Goal: Task Accomplishment & Management: Manage account settings

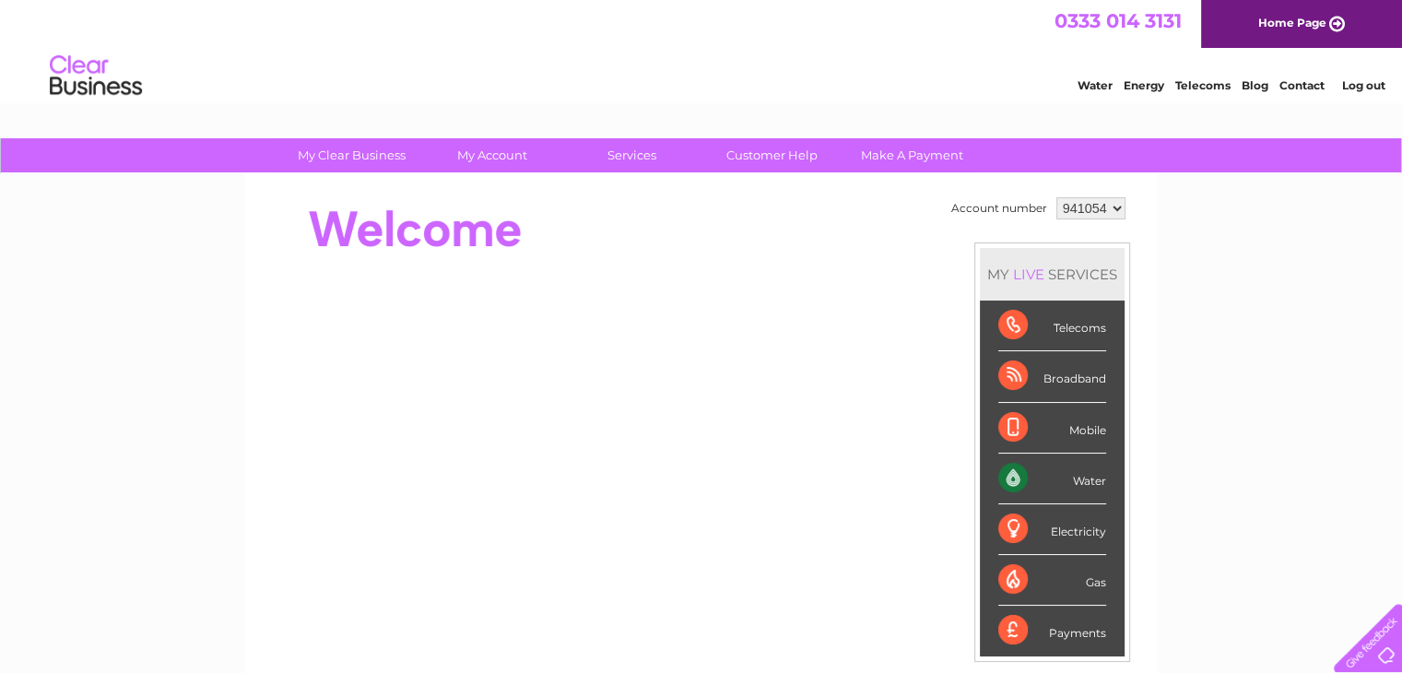
click at [1113, 210] on select "941054 968136" at bounding box center [1090, 208] width 69 height 22
select select "968136"
click at [1056, 197] on select "941054 968136" at bounding box center [1090, 208] width 69 height 22
click at [494, 152] on link "My Account" at bounding box center [492, 155] width 152 height 34
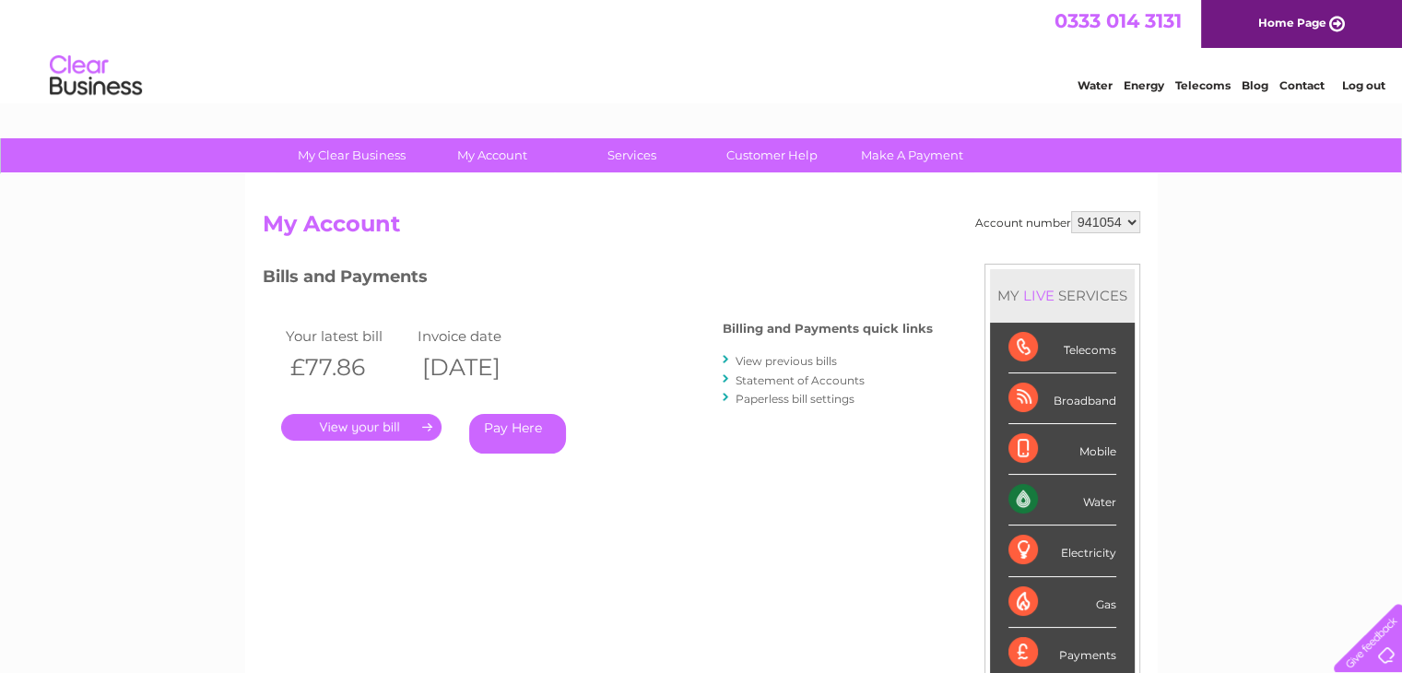
click at [1126, 222] on select "941054 968136" at bounding box center [1105, 222] width 69 height 22
select select "968136"
click at [1071, 211] on select "941054 968136" at bounding box center [1105, 222] width 69 height 22
click at [396, 430] on link "." at bounding box center [361, 427] width 160 height 27
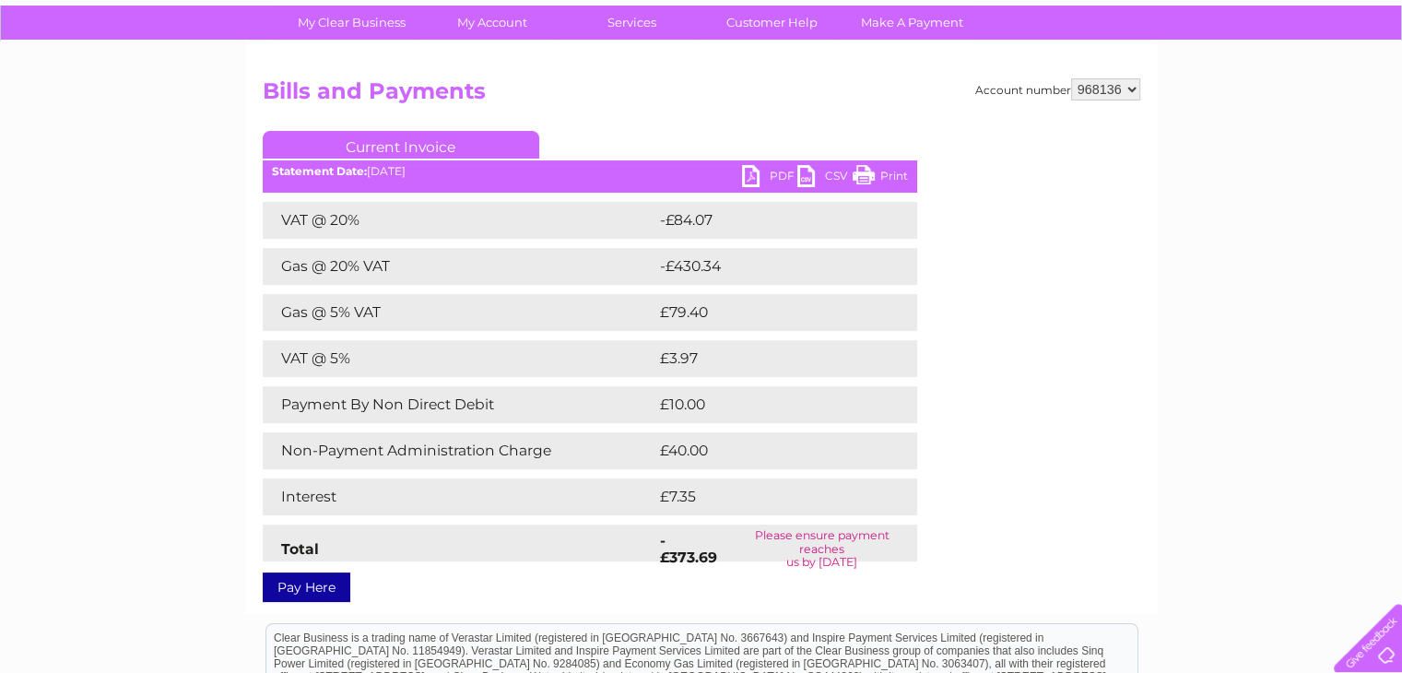
scroll to position [111, 0]
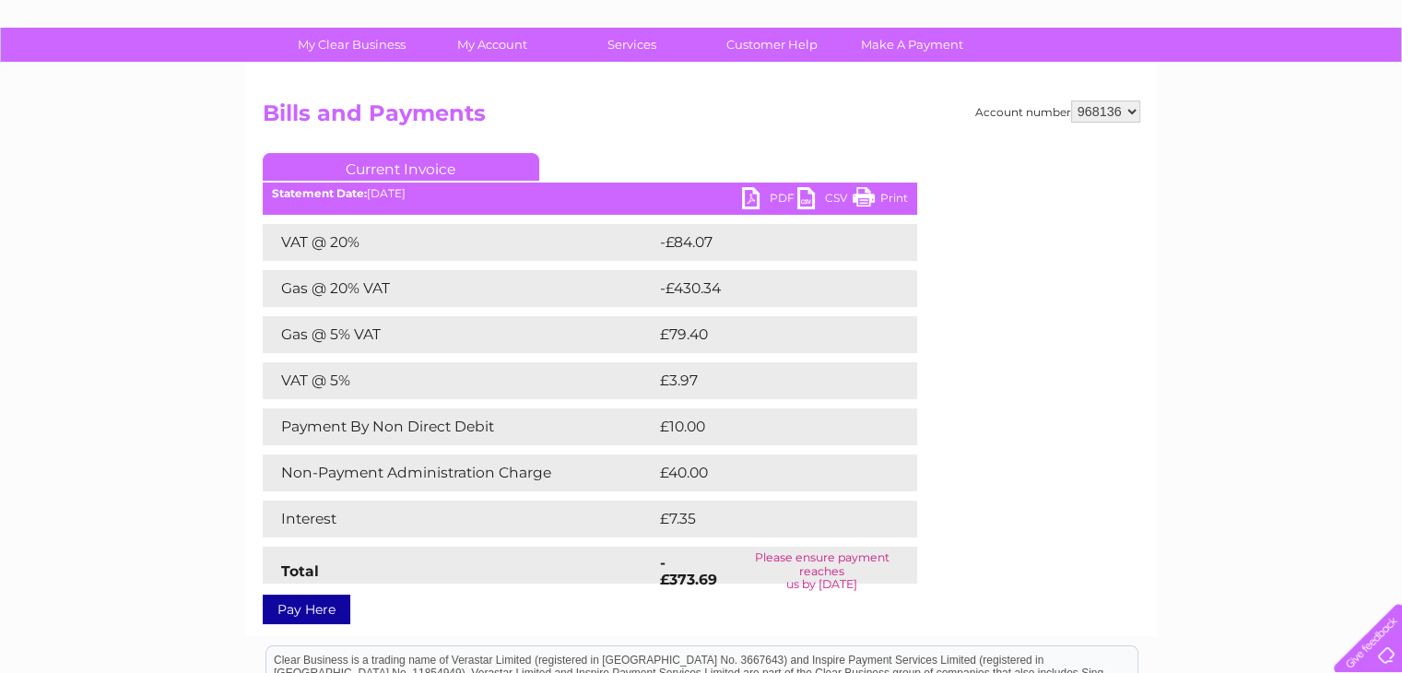
click at [324, 606] on link "Pay Here" at bounding box center [307, 609] width 88 height 29
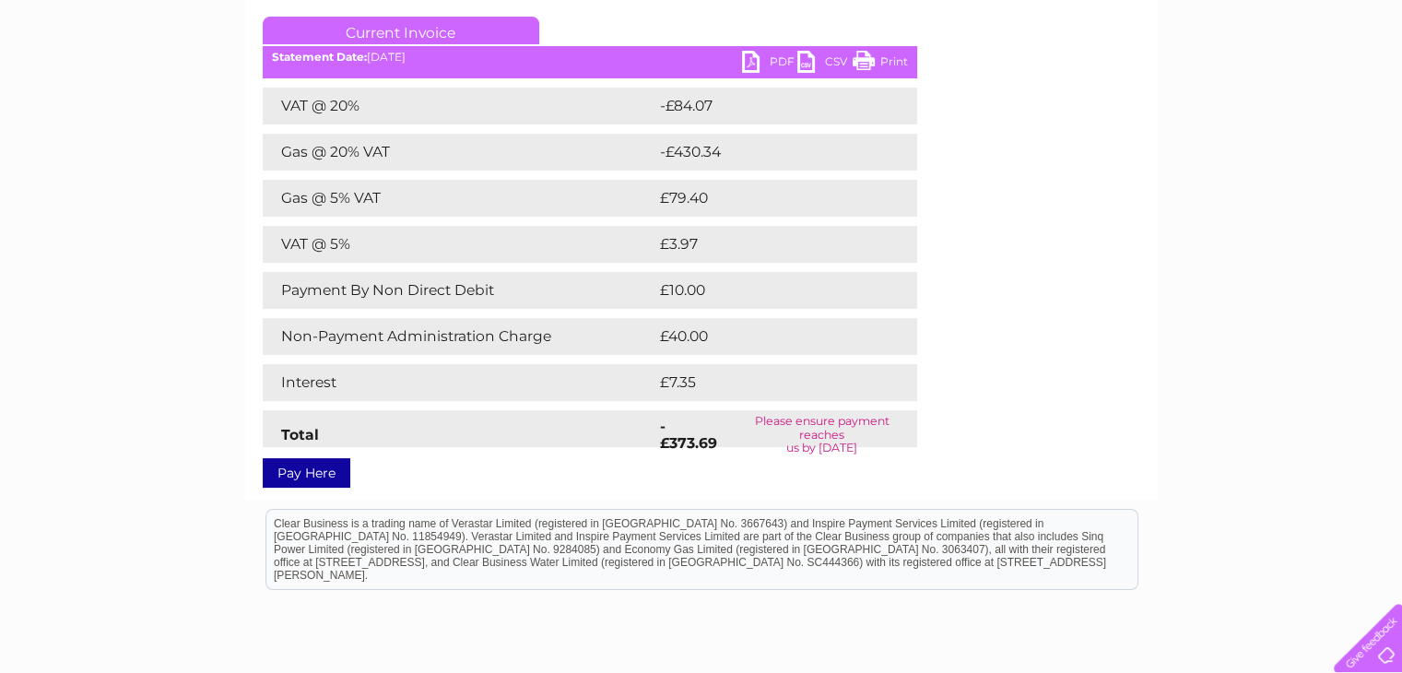
scroll to position [248, 0]
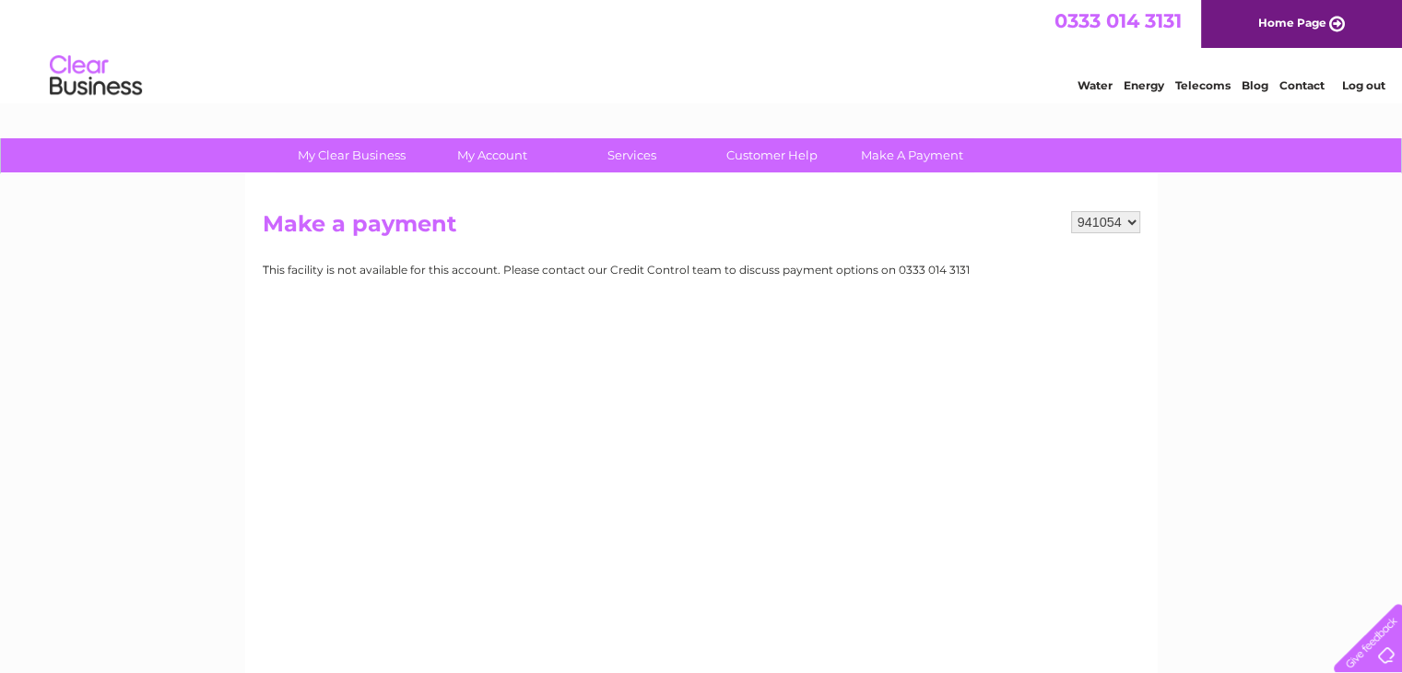
click at [1130, 222] on select "941054 968136" at bounding box center [1105, 222] width 69 height 22
select select "968136"
click at [1071, 211] on select "941054 968136" at bounding box center [1105, 222] width 69 height 22
click at [1118, 270] on div "This facility is not available for this account. Please contact our Credit Cont…" at bounding box center [701, 270] width 877 height 13
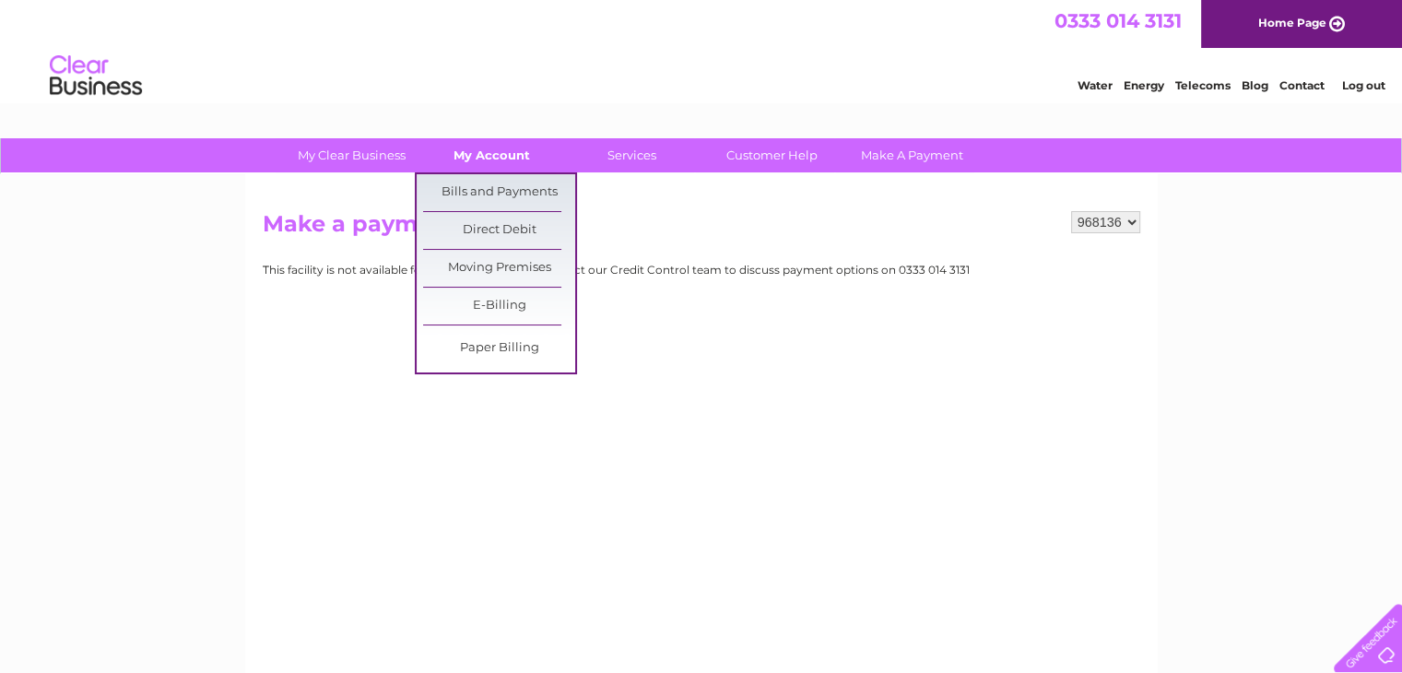
click at [495, 163] on link "My Account" at bounding box center [492, 155] width 152 height 34
click at [500, 150] on link "My Account" at bounding box center [492, 155] width 152 height 34
click at [528, 191] on link "Bills and Payments" at bounding box center [499, 192] width 152 height 37
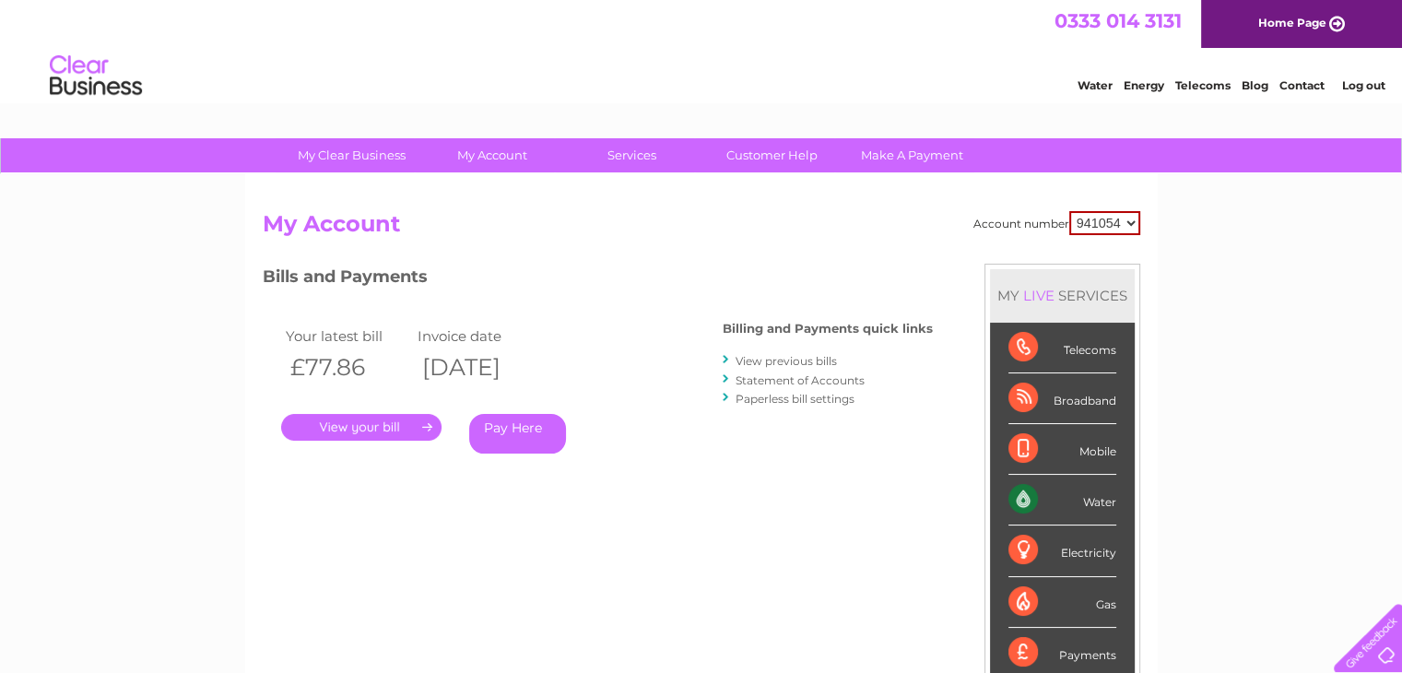
click at [401, 430] on link "." at bounding box center [361, 427] width 160 height 27
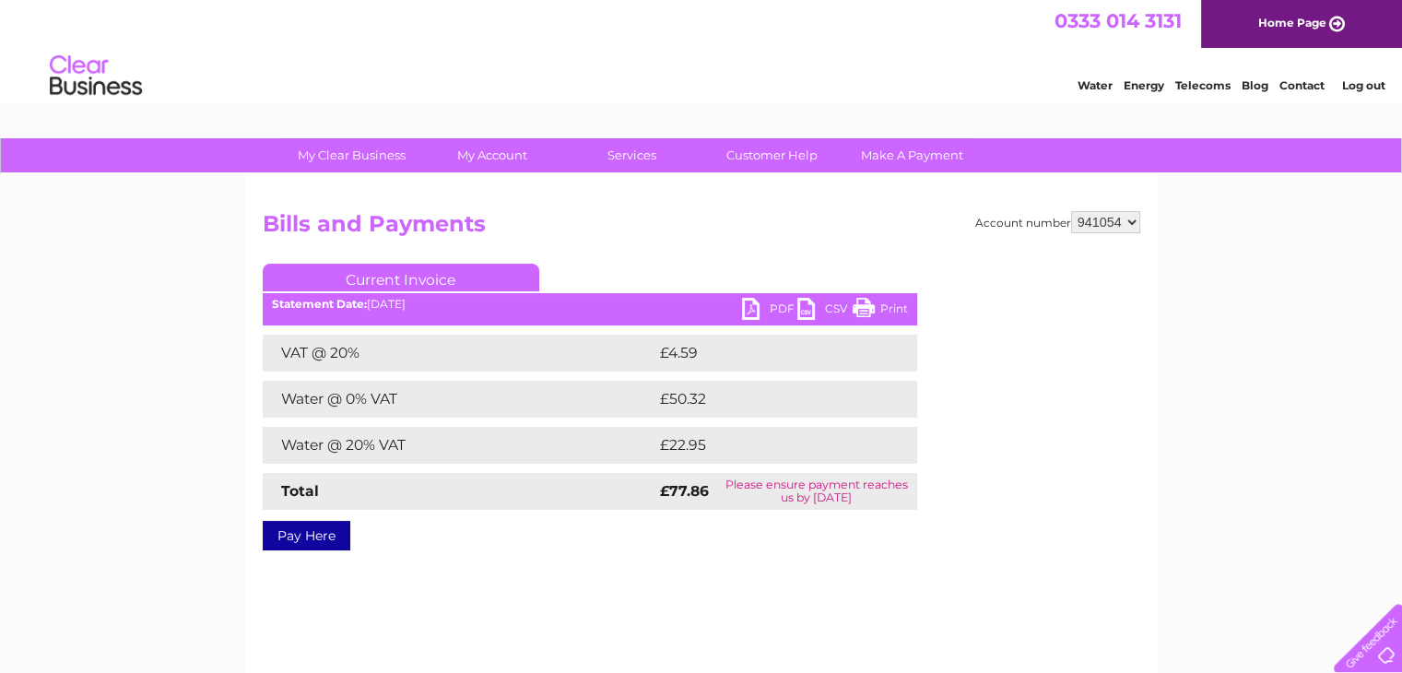
click at [774, 306] on link "PDF" at bounding box center [769, 311] width 55 height 27
click at [1130, 216] on select "941054 968136" at bounding box center [1105, 222] width 69 height 22
select select "968136"
click at [1071, 211] on select "941054 968136" at bounding box center [1105, 222] width 69 height 22
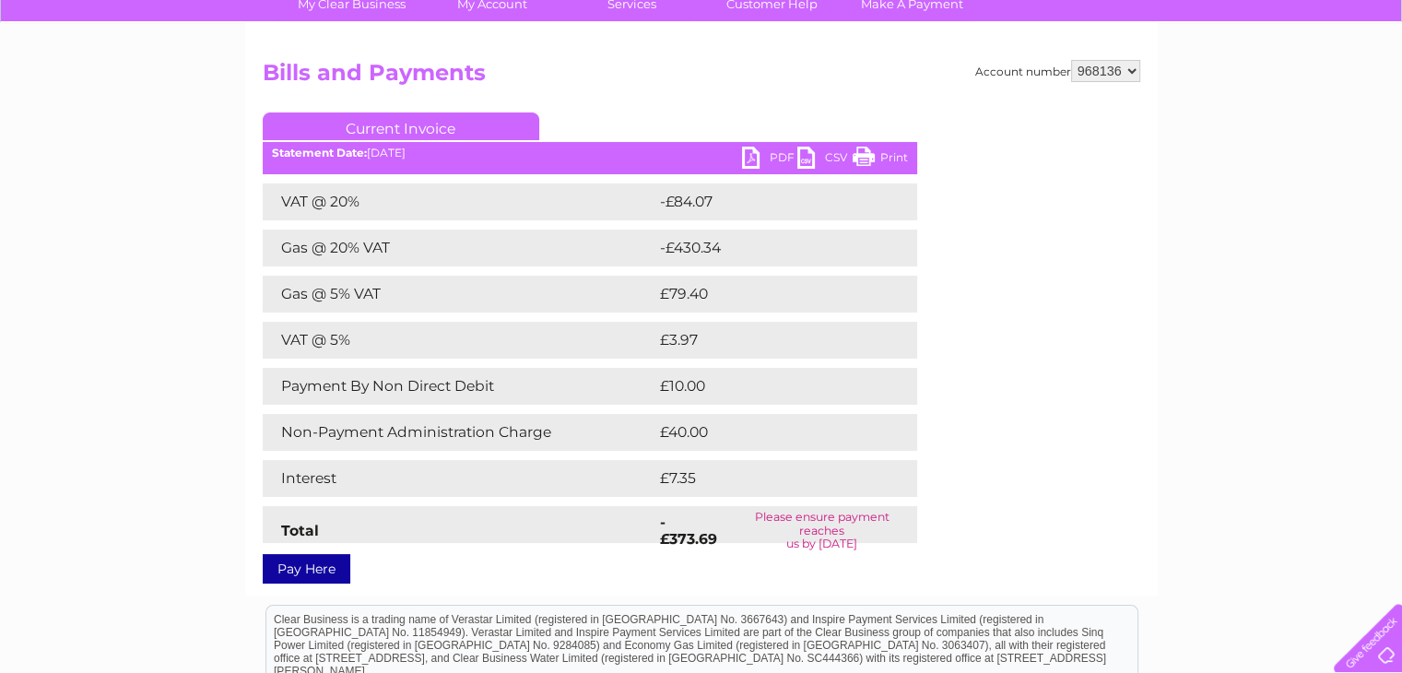
scroll to position [149, 0]
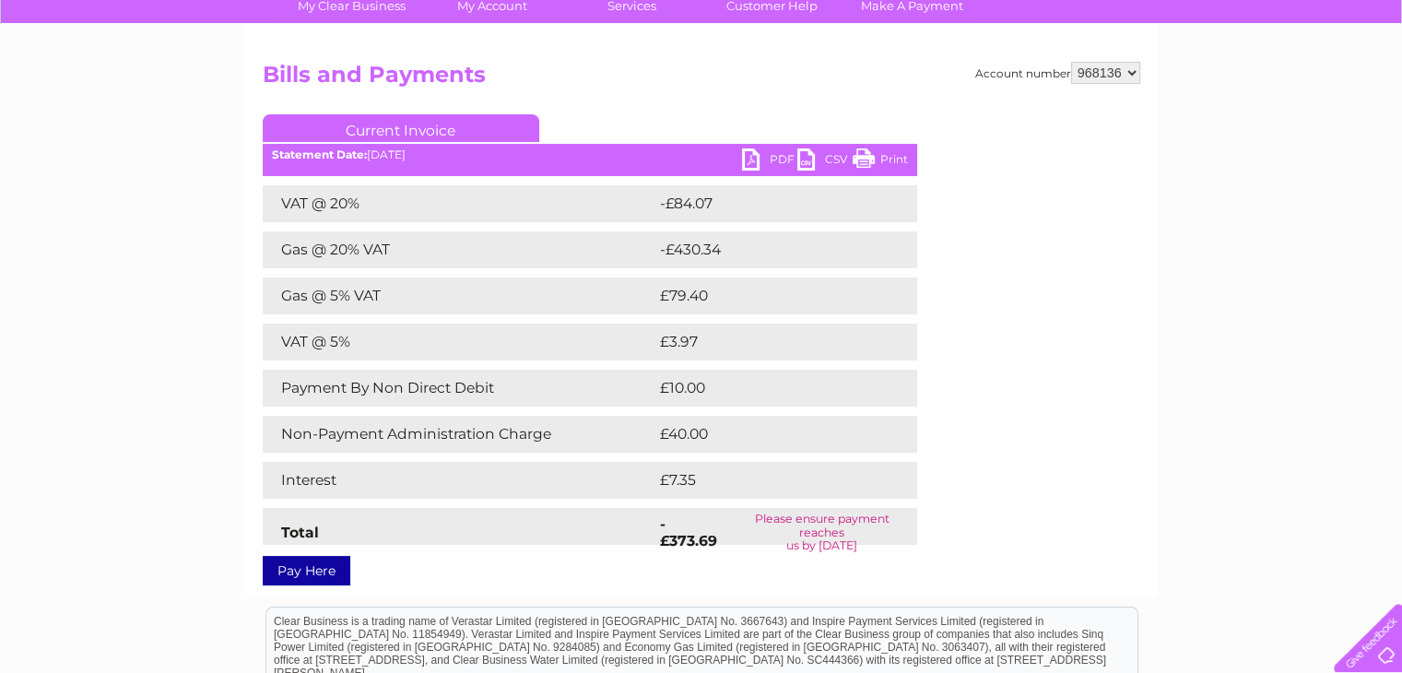
click at [755, 158] on link "PDF" at bounding box center [769, 161] width 55 height 27
click at [754, 156] on link "PDF" at bounding box center [769, 161] width 55 height 27
click at [764, 149] on link "PDF" at bounding box center [769, 161] width 55 height 27
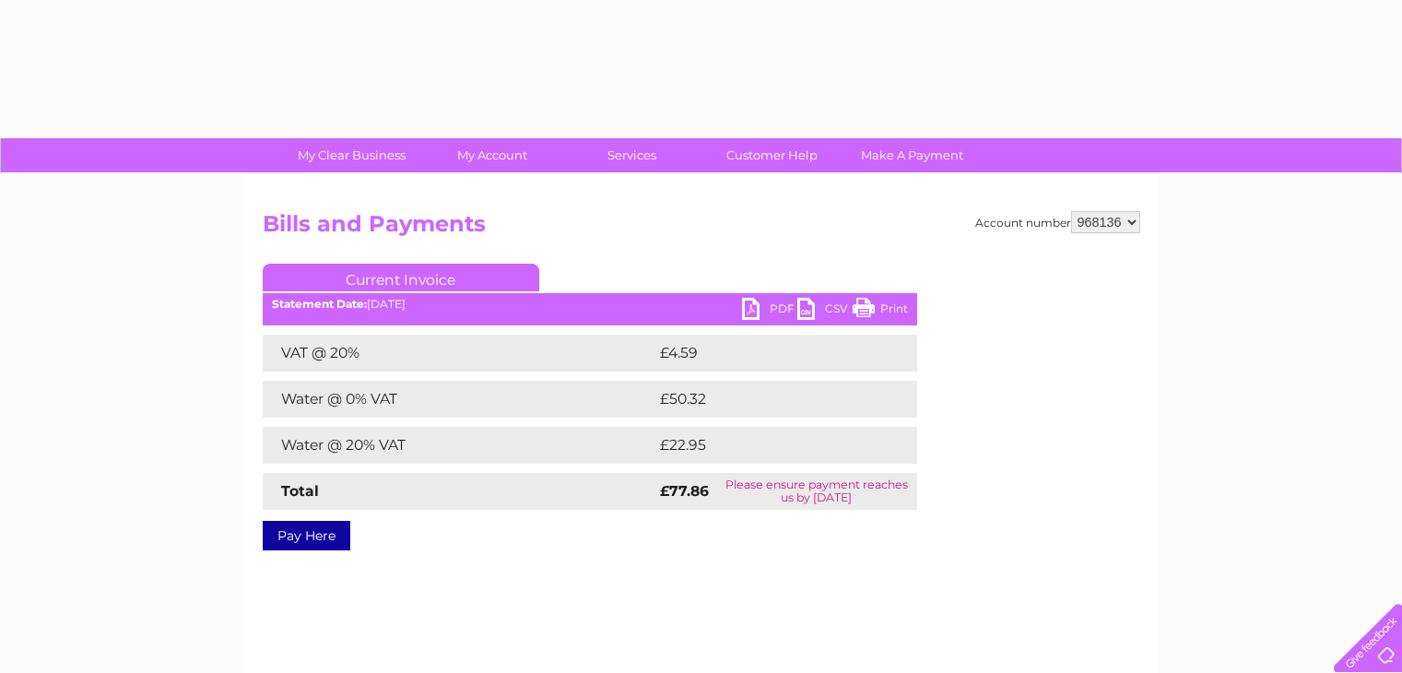
select select "968136"
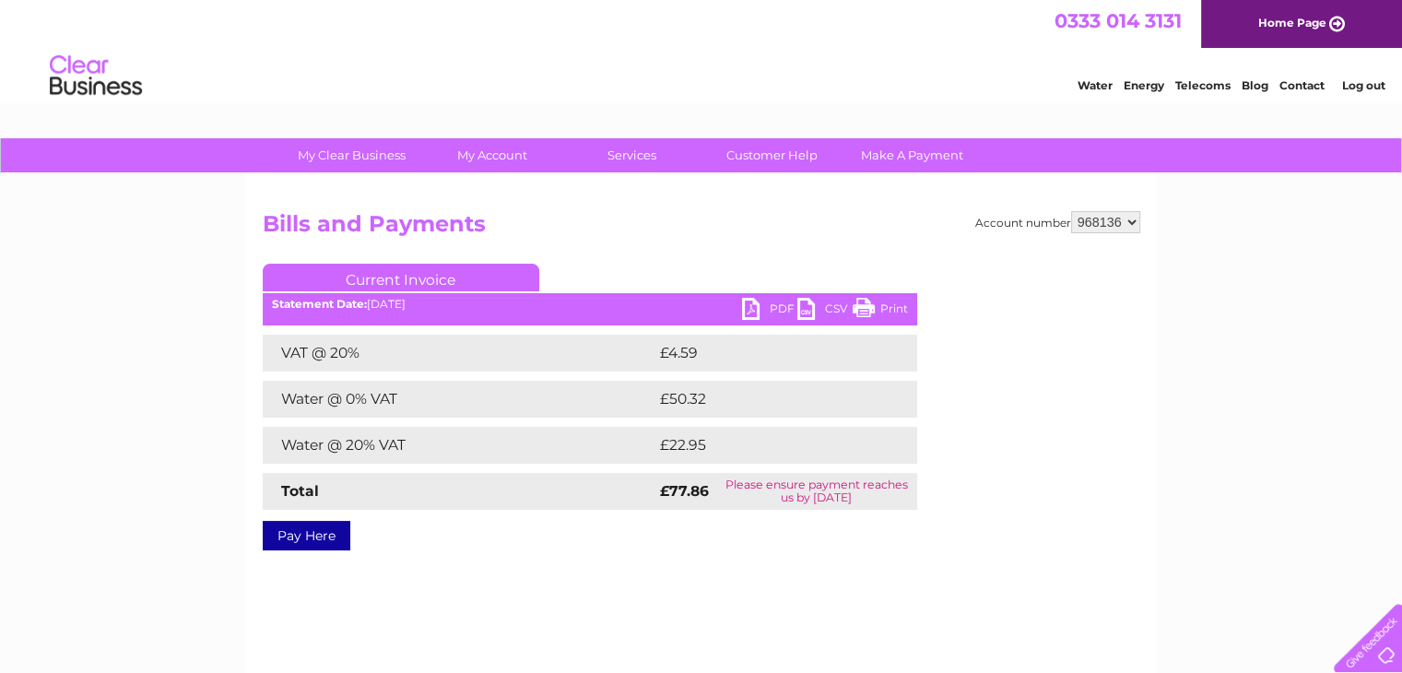
click at [1134, 218] on select "941054 968136" at bounding box center [1105, 222] width 69 height 22
click at [1071, 211] on select "941054 968136" at bounding box center [1105, 222] width 69 height 22
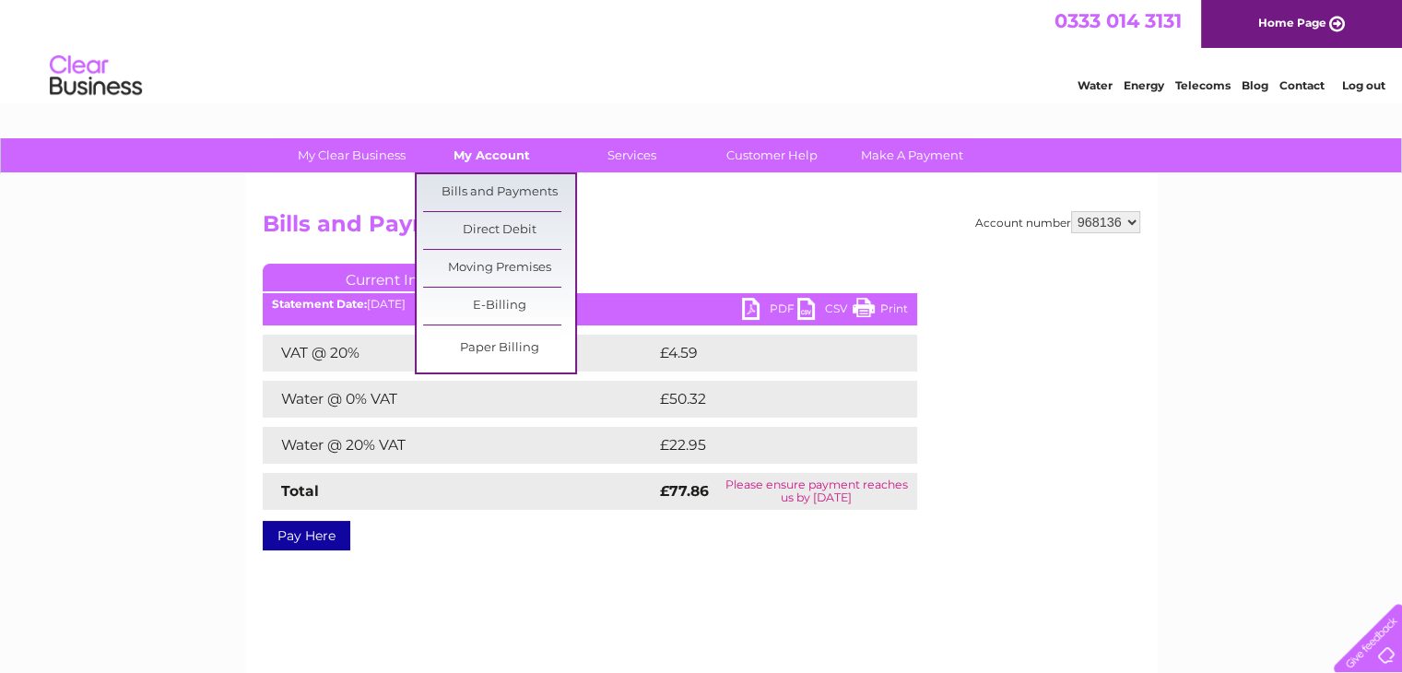
click at [505, 147] on link "My Account" at bounding box center [492, 155] width 152 height 34
click at [494, 185] on link "Bills and Payments" at bounding box center [499, 192] width 152 height 37
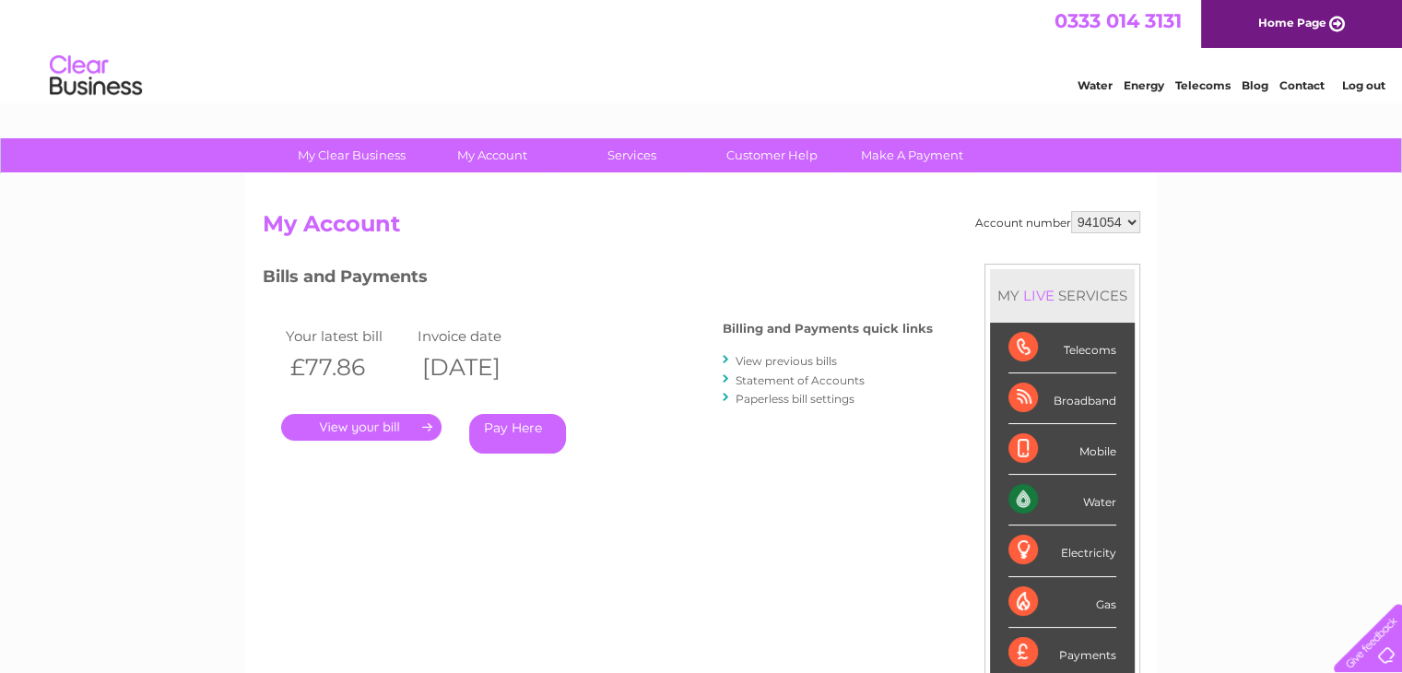
click at [1130, 218] on select "941054 968136" at bounding box center [1105, 222] width 69 height 22
select select "968136"
click at [1071, 211] on select "941054 968136" at bounding box center [1105, 222] width 69 height 22
click at [830, 359] on link "View previous bills" at bounding box center [786, 361] width 101 height 14
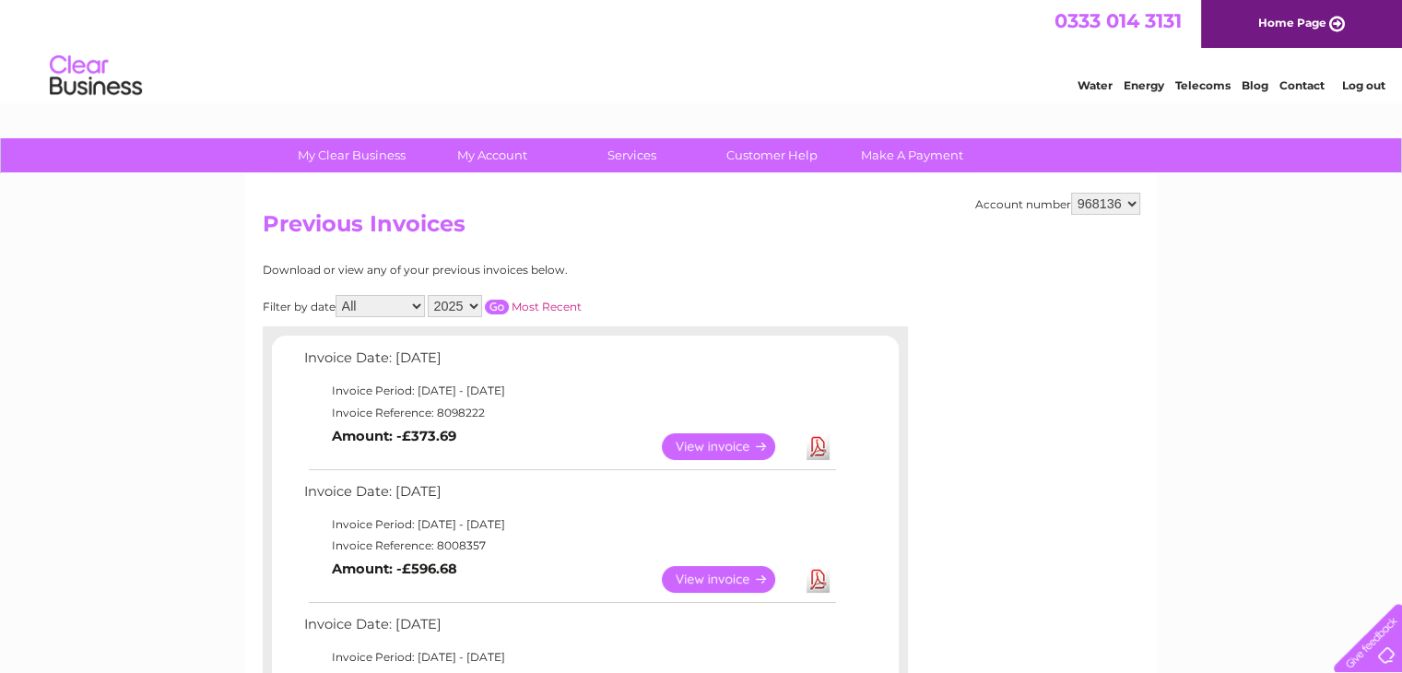
click at [715, 580] on link "View" at bounding box center [729, 579] width 135 height 27
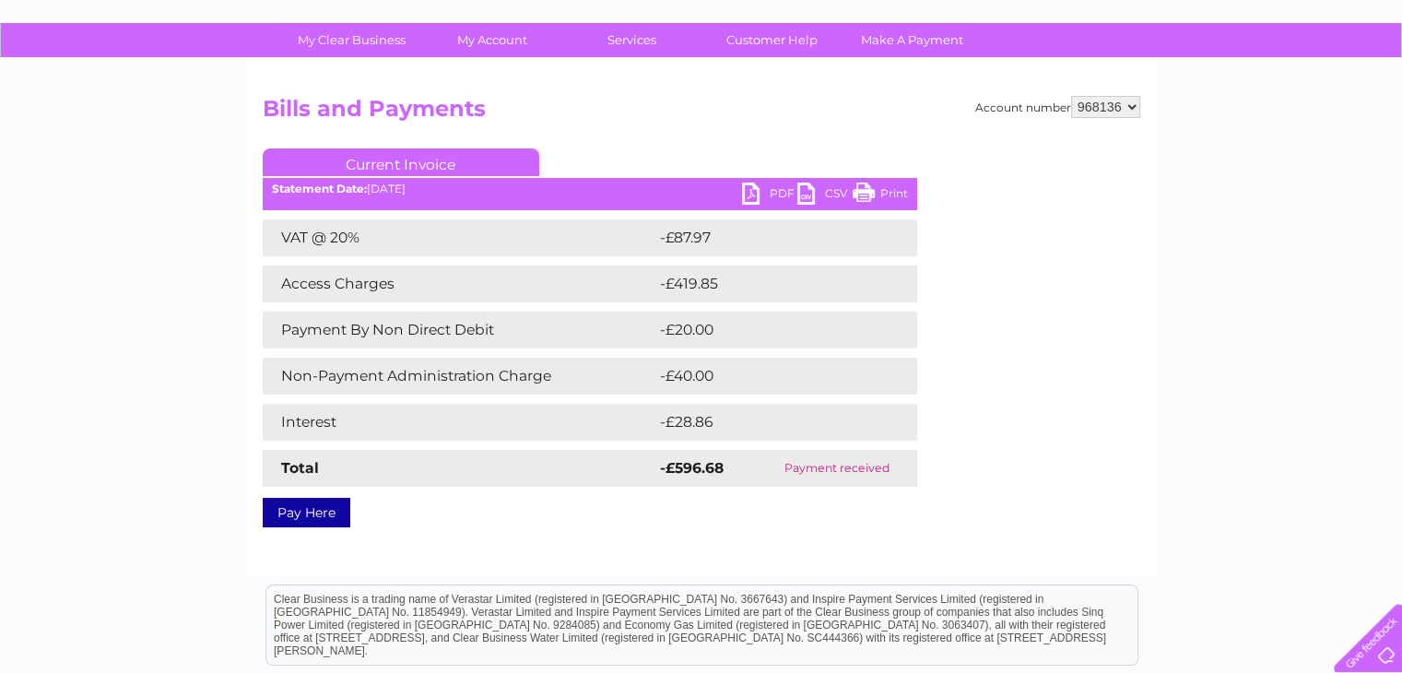
scroll to position [112, 0]
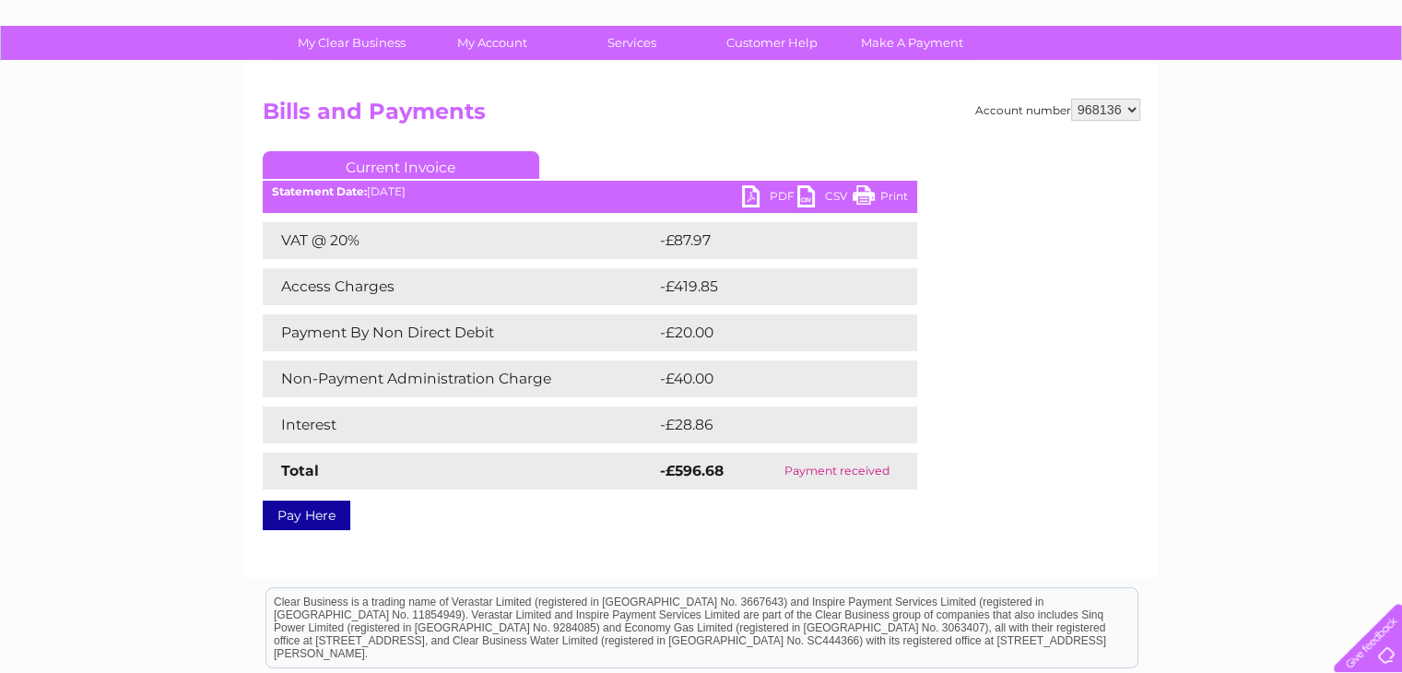
click at [771, 191] on link "PDF" at bounding box center [769, 198] width 55 height 27
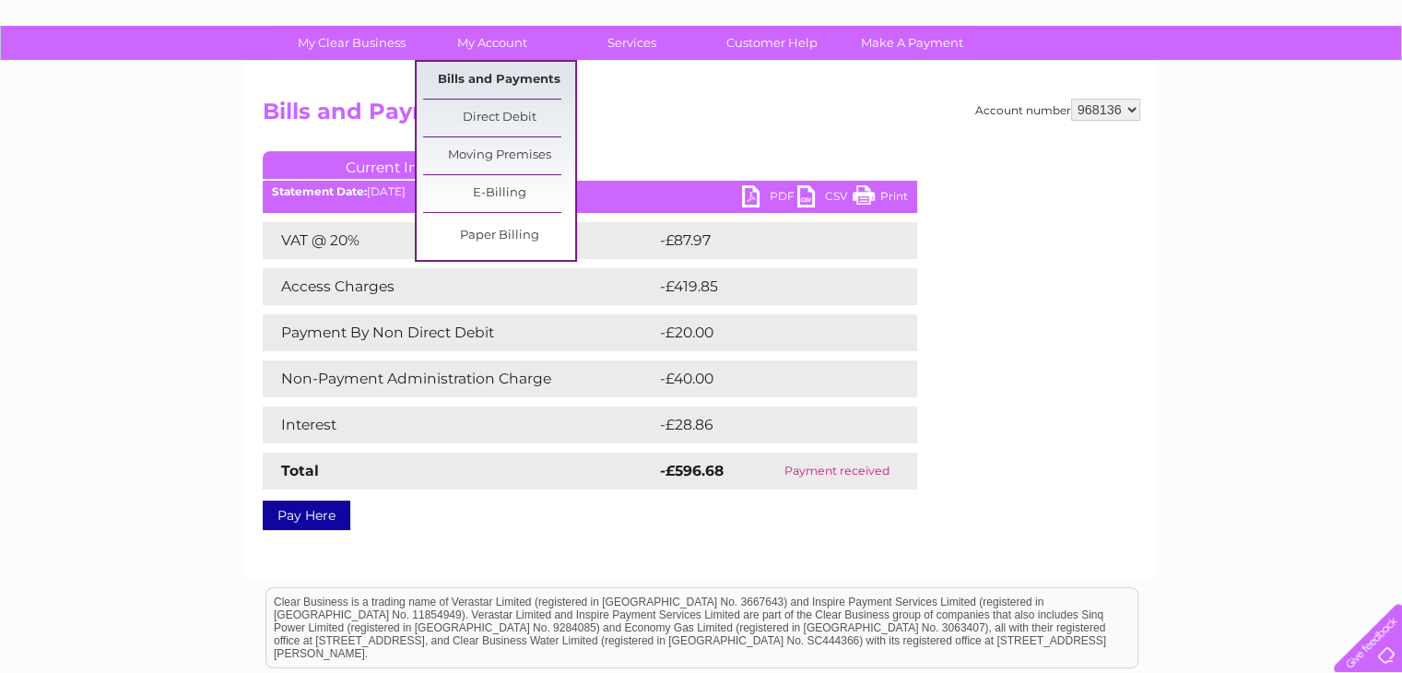
click at [489, 74] on link "Bills and Payments" at bounding box center [499, 80] width 152 height 37
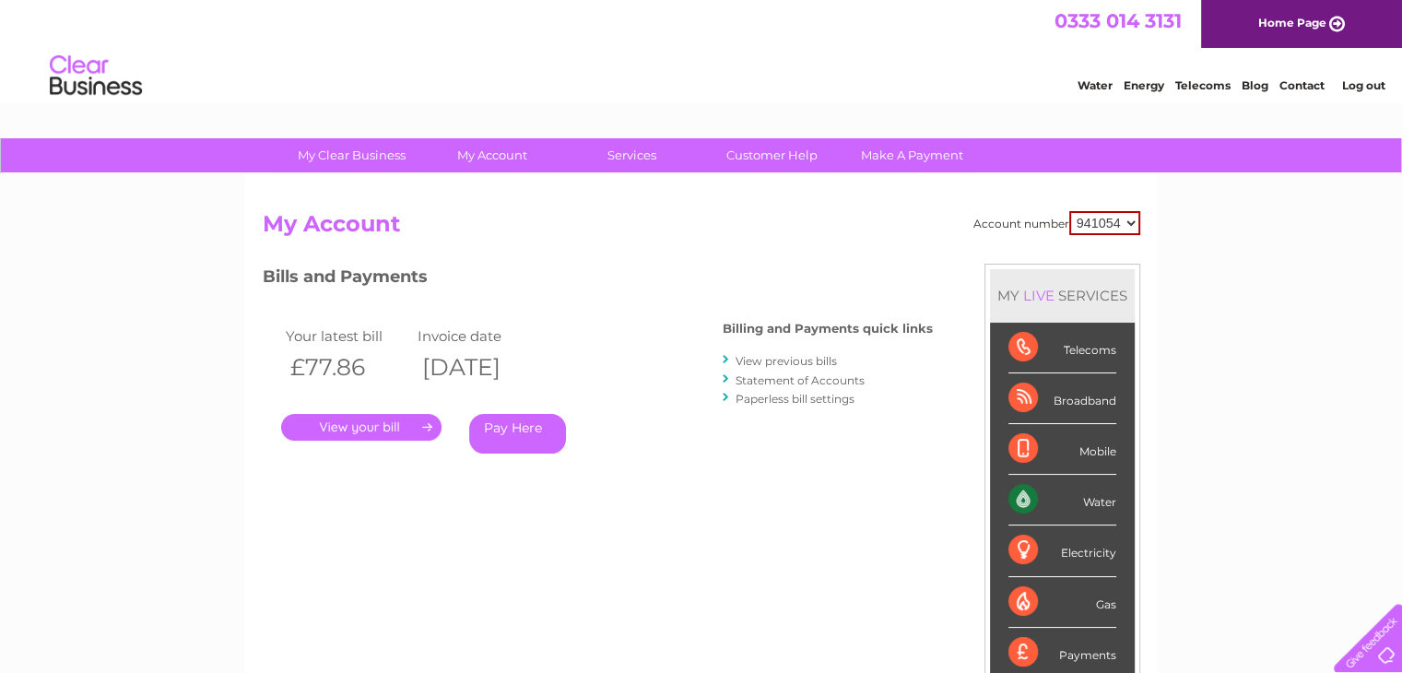
click at [1091, 545] on div "Electricity" at bounding box center [1062, 550] width 108 height 51
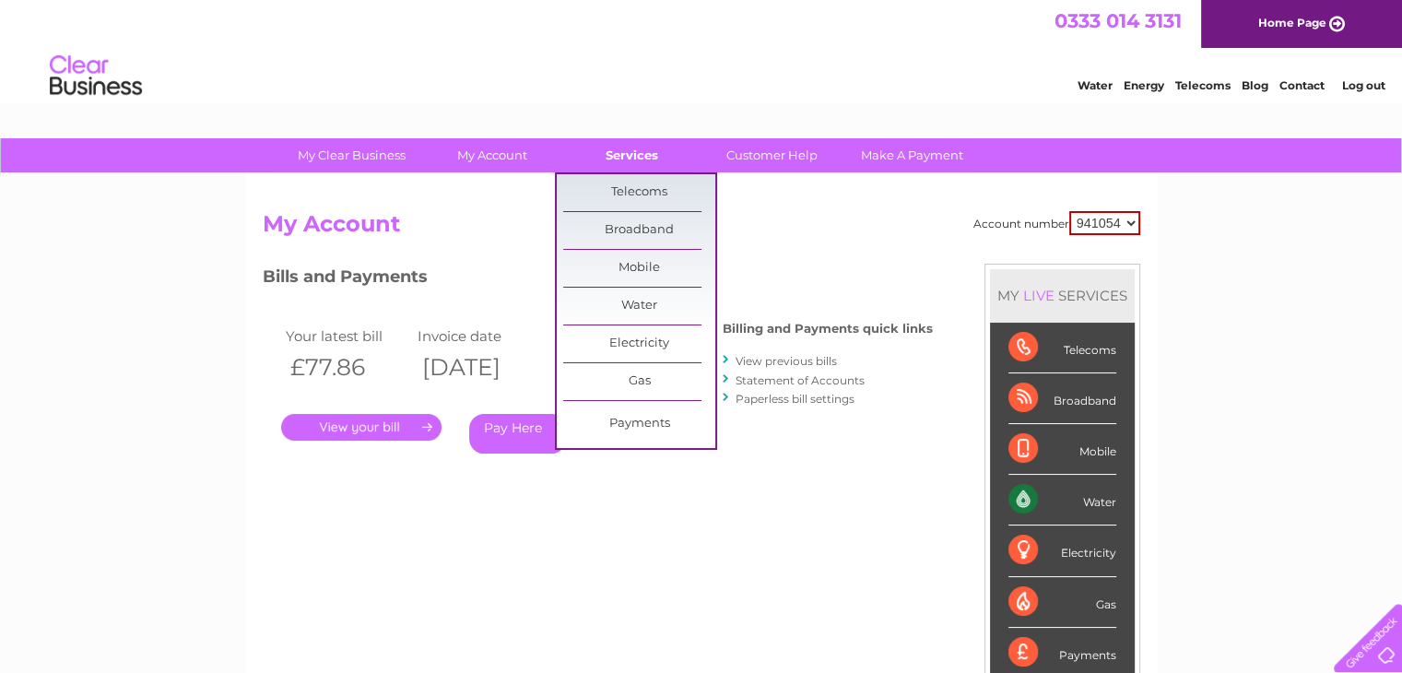
click at [634, 153] on link "Services" at bounding box center [632, 155] width 152 height 34
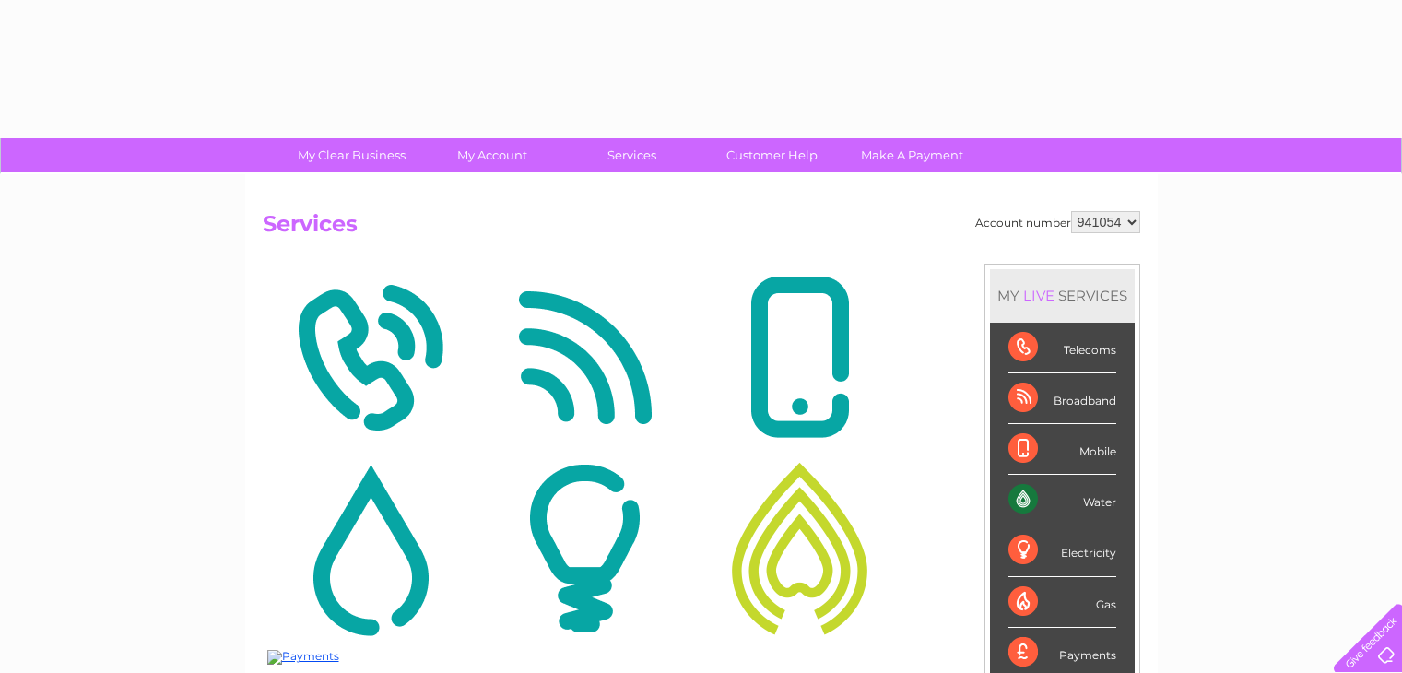
click at [639, 338] on img at bounding box center [585, 357] width 206 height 179
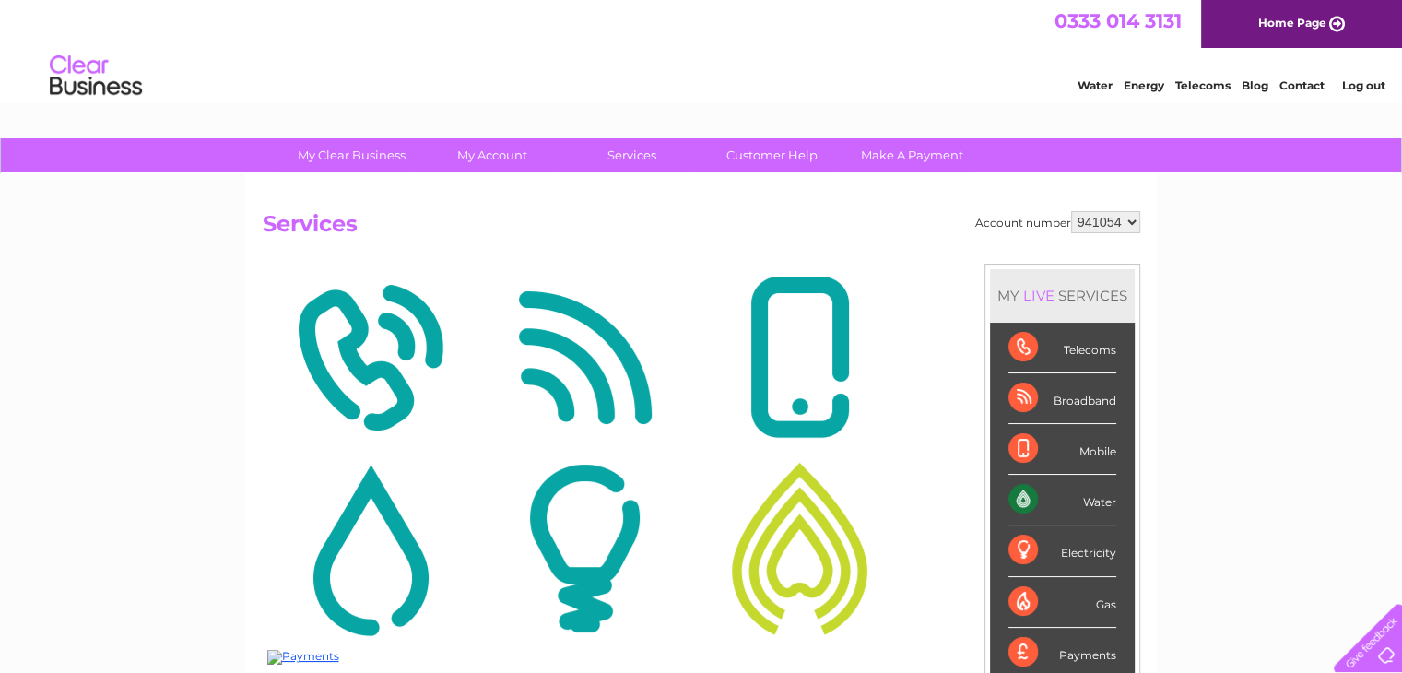
click at [1129, 213] on select "941054 968136" at bounding box center [1105, 222] width 69 height 22
select select "968136"
click at [1071, 211] on select "941054 968136" at bounding box center [1105, 222] width 69 height 22
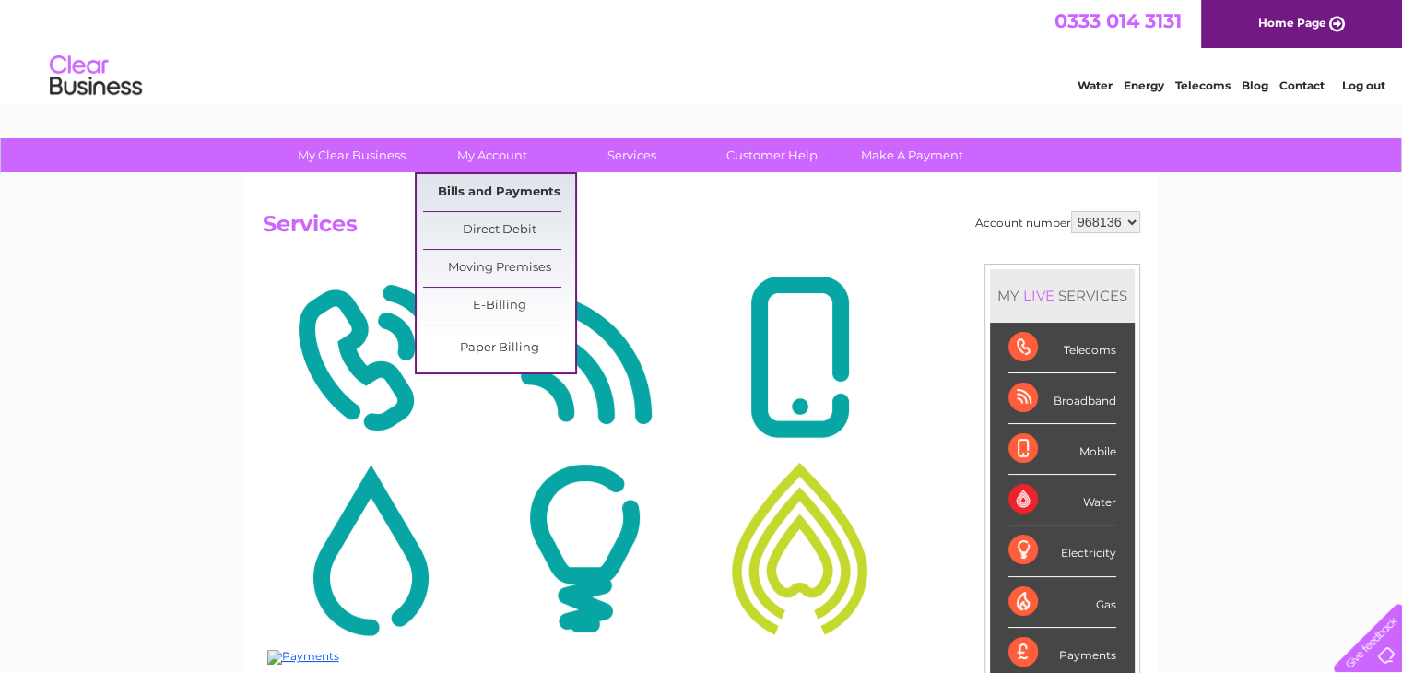
click at [481, 194] on link "Bills and Payments" at bounding box center [499, 192] width 152 height 37
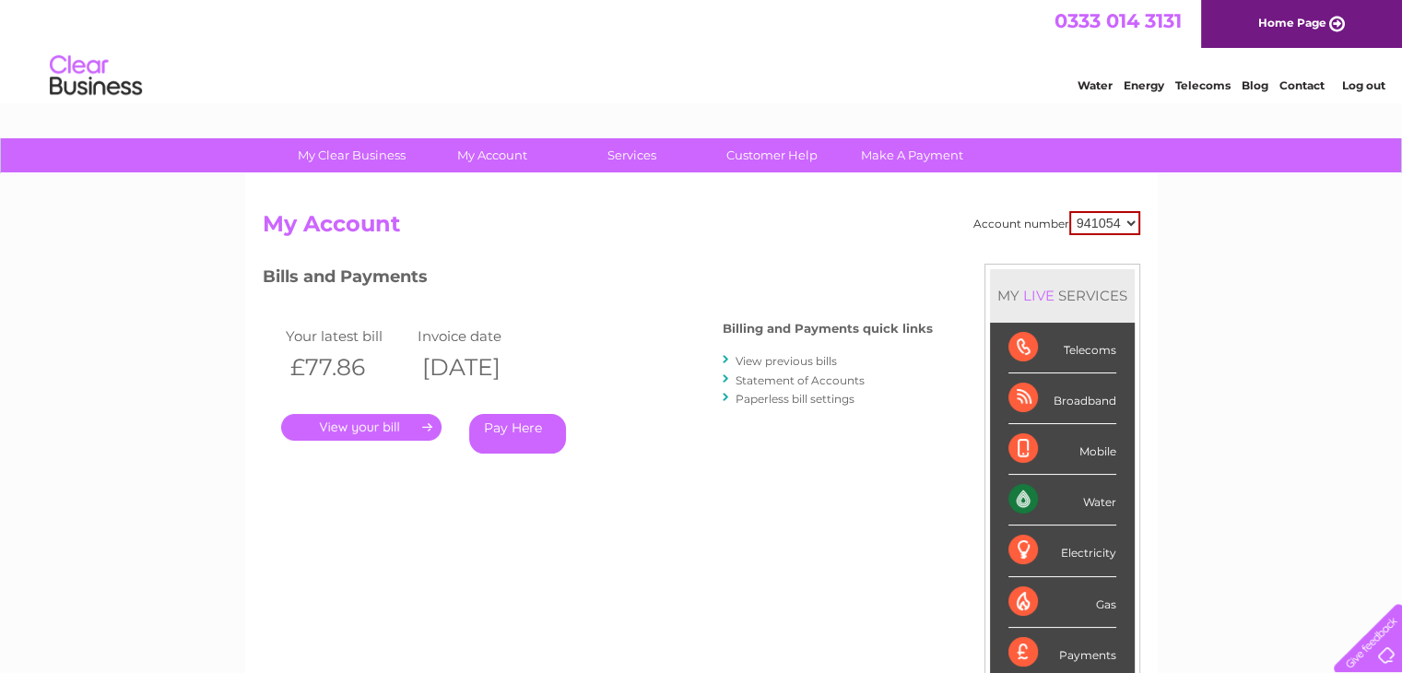
click at [1127, 221] on select "941054 968136" at bounding box center [1104, 223] width 71 height 24
select select "968136"
click at [1069, 211] on select "941054 968136" at bounding box center [1104, 223] width 71 height 24
click at [807, 359] on link "View previous bills" at bounding box center [786, 361] width 101 height 14
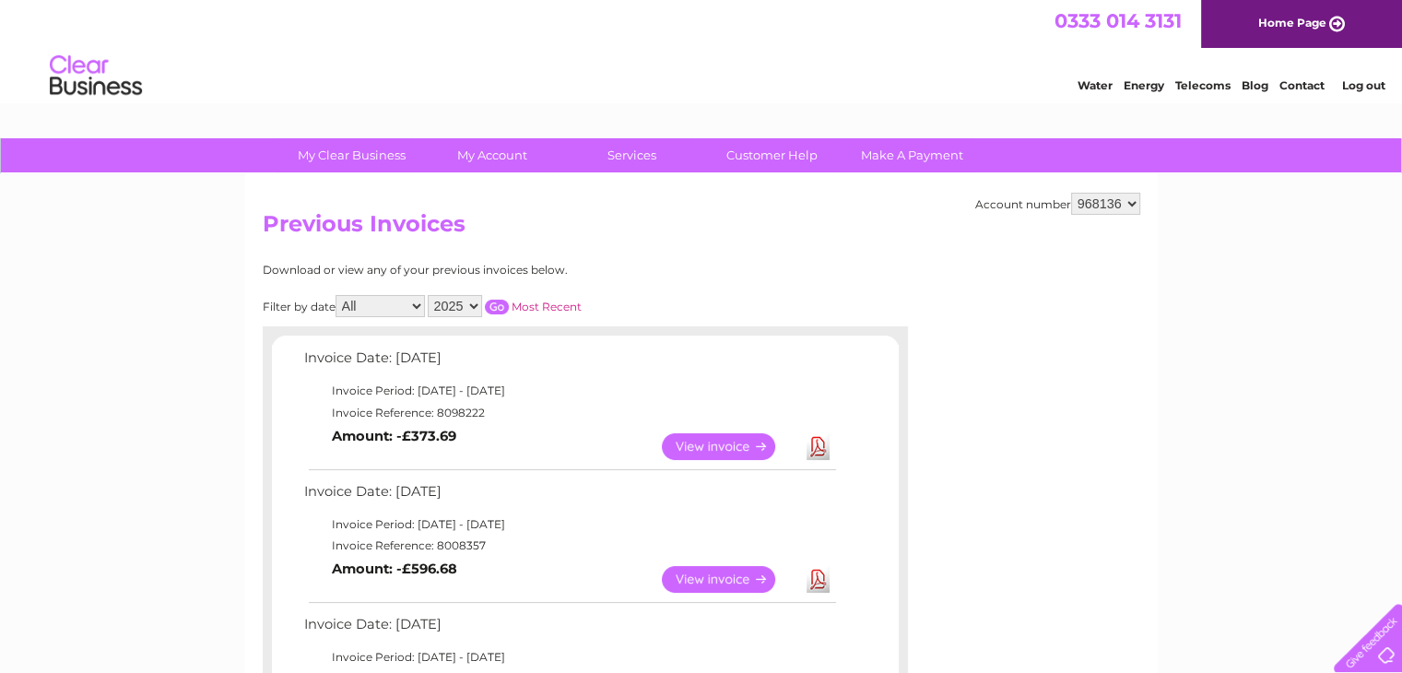
scroll to position [404, 0]
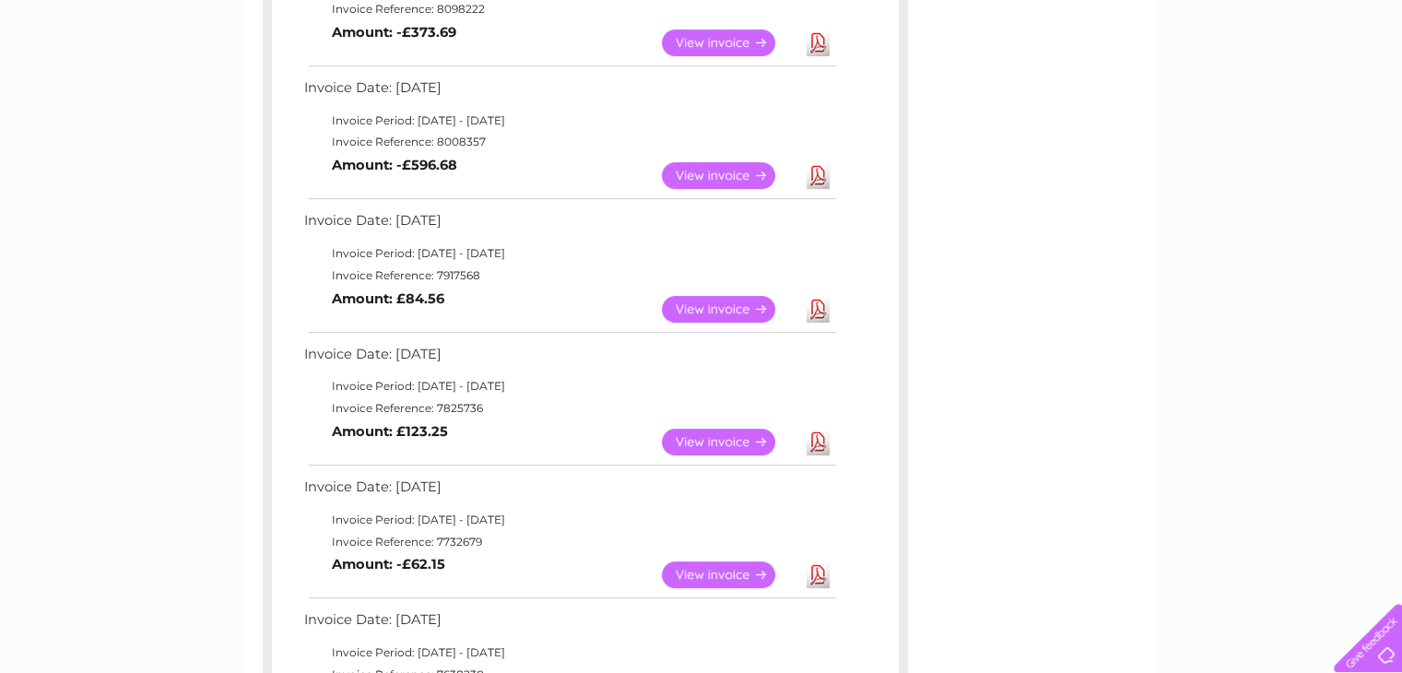
click at [715, 304] on link "View" at bounding box center [729, 309] width 135 height 27
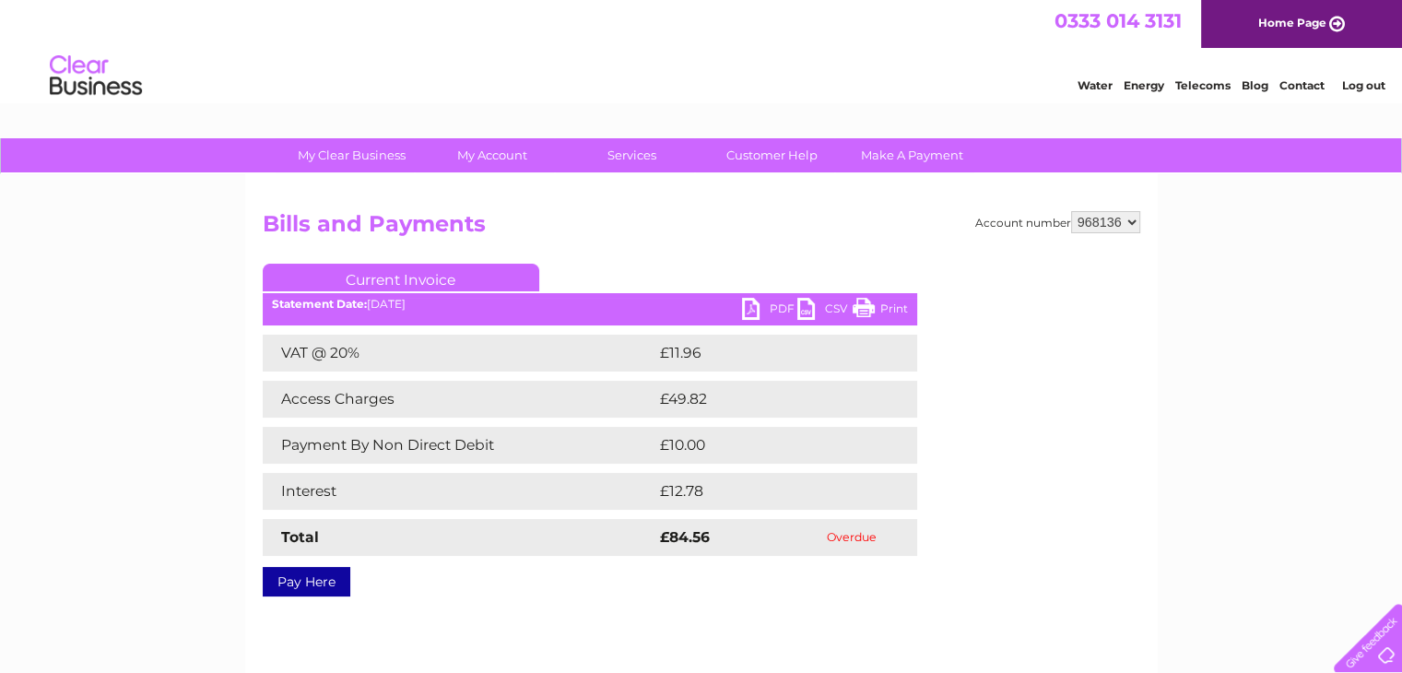
click at [781, 306] on link "PDF" at bounding box center [769, 311] width 55 height 27
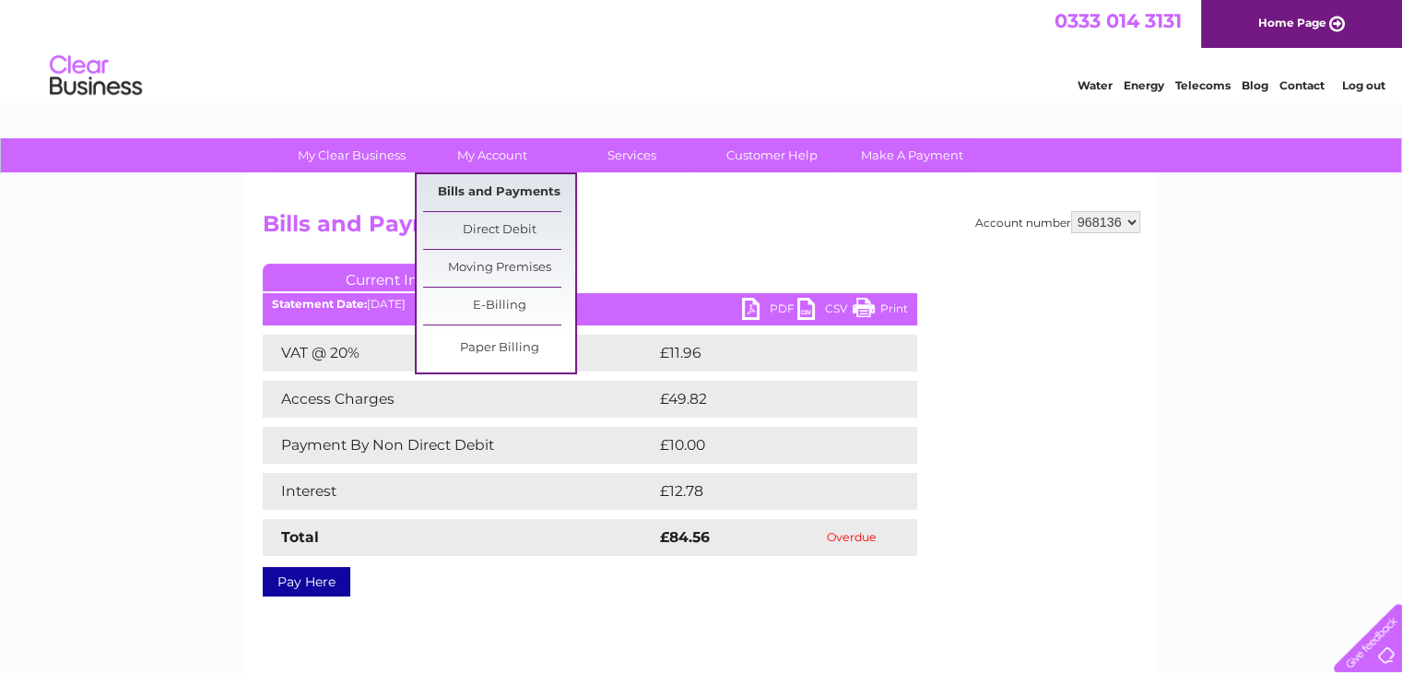
click at [494, 190] on link "Bills and Payments" at bounding box center [499, 192] width 152 height 37
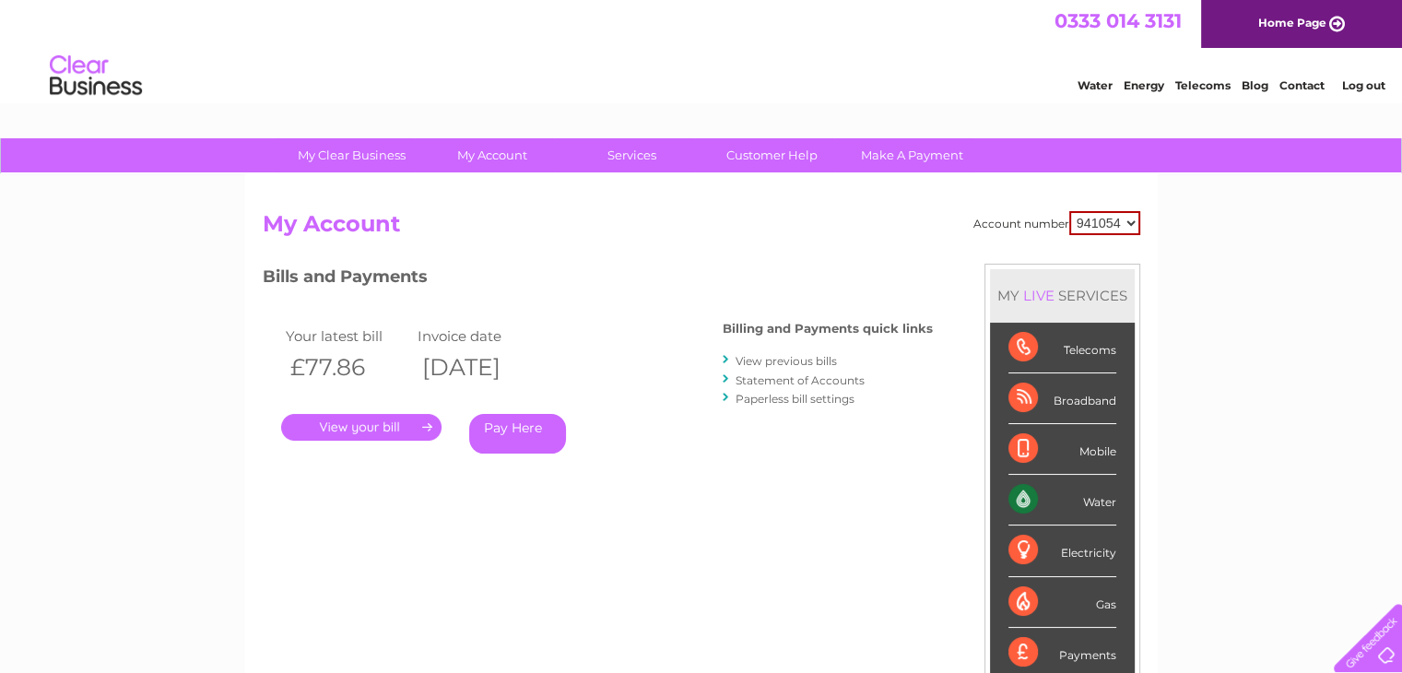
click at [494, 190] on div "Account number 941054 968136 My Account MY LIVE SERVICES Telecoms Broadband Mob…" at bounding box center [701, 479] width 913 height 610
click at [1121, 221] on select "941054 968136" at bounding box center [1104, 223] width 71 height 24
select select "968136"
click at [1069, 211] on select "941054 968136" at bounding box center [1104, 223] width 71 height 24
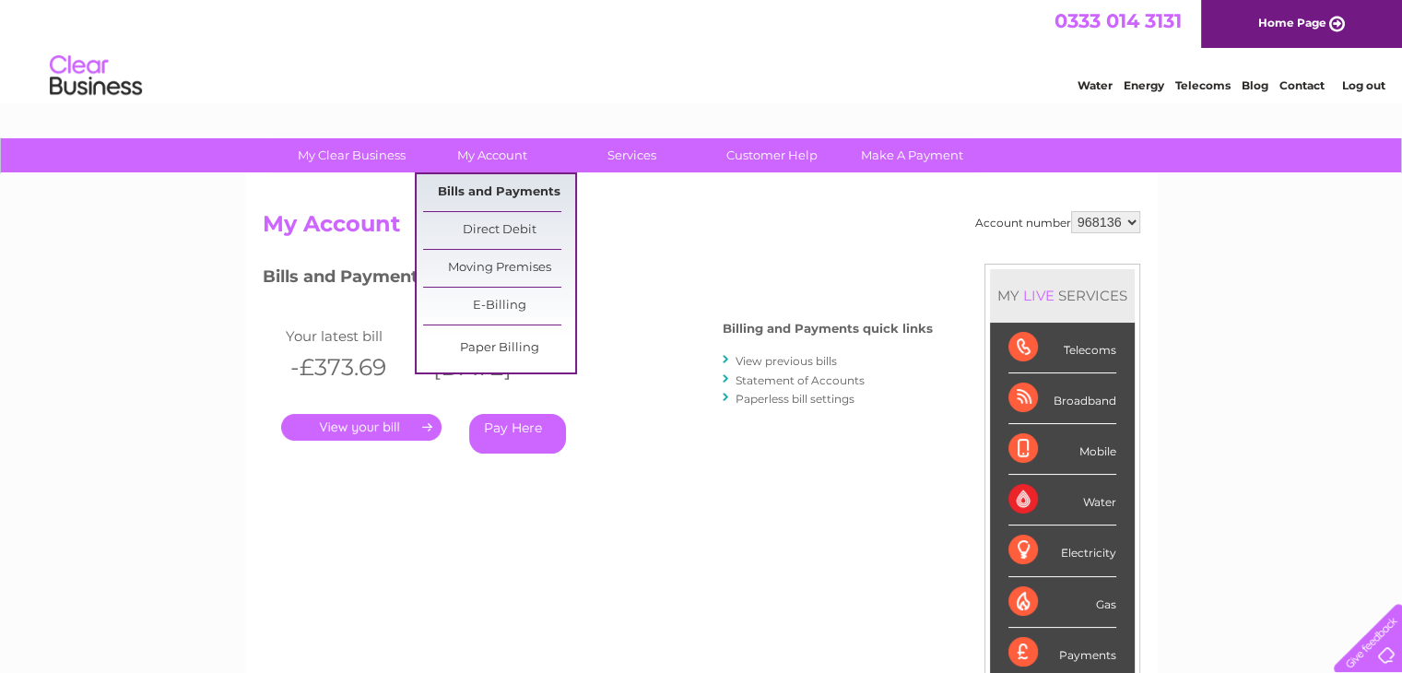
click at [501, 194] on link "Bills and Payments" at bounding box center [499, 192] width 152 height 37
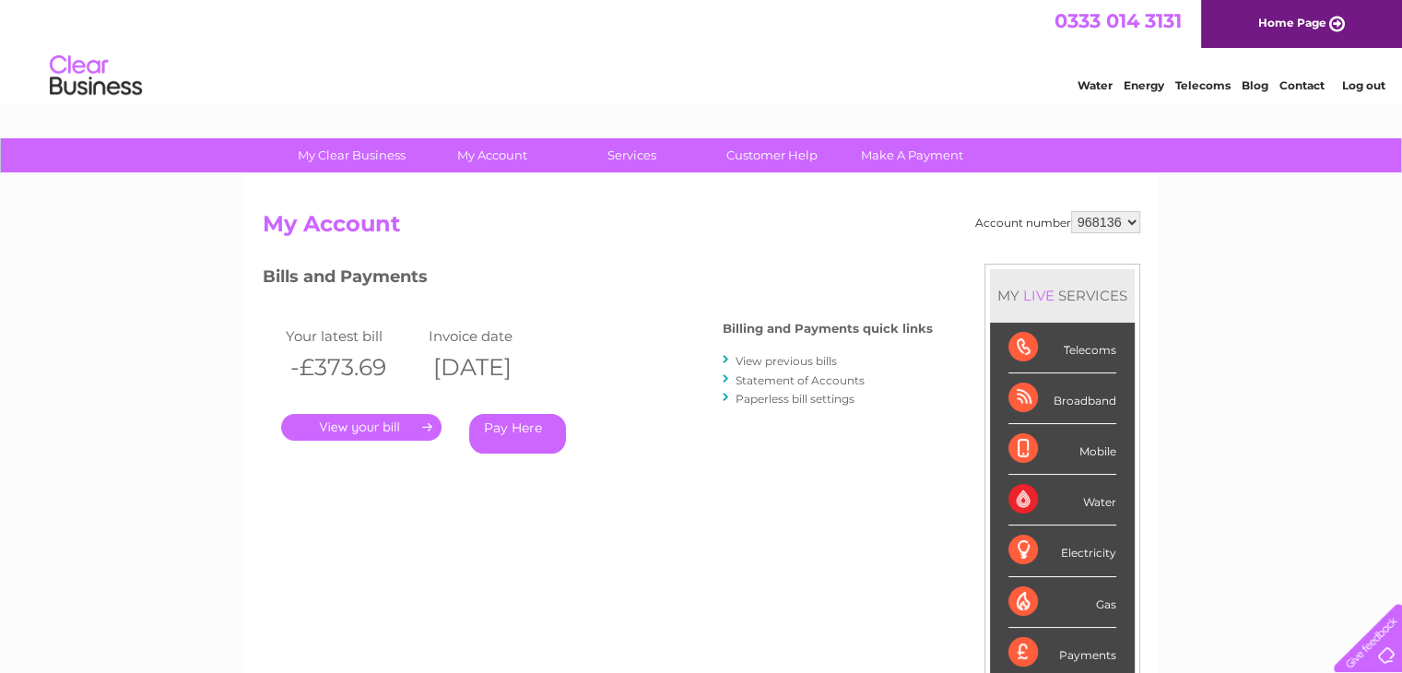
click at [376, 423] on link "." at bounding box center [361, 427] width 160 height 27
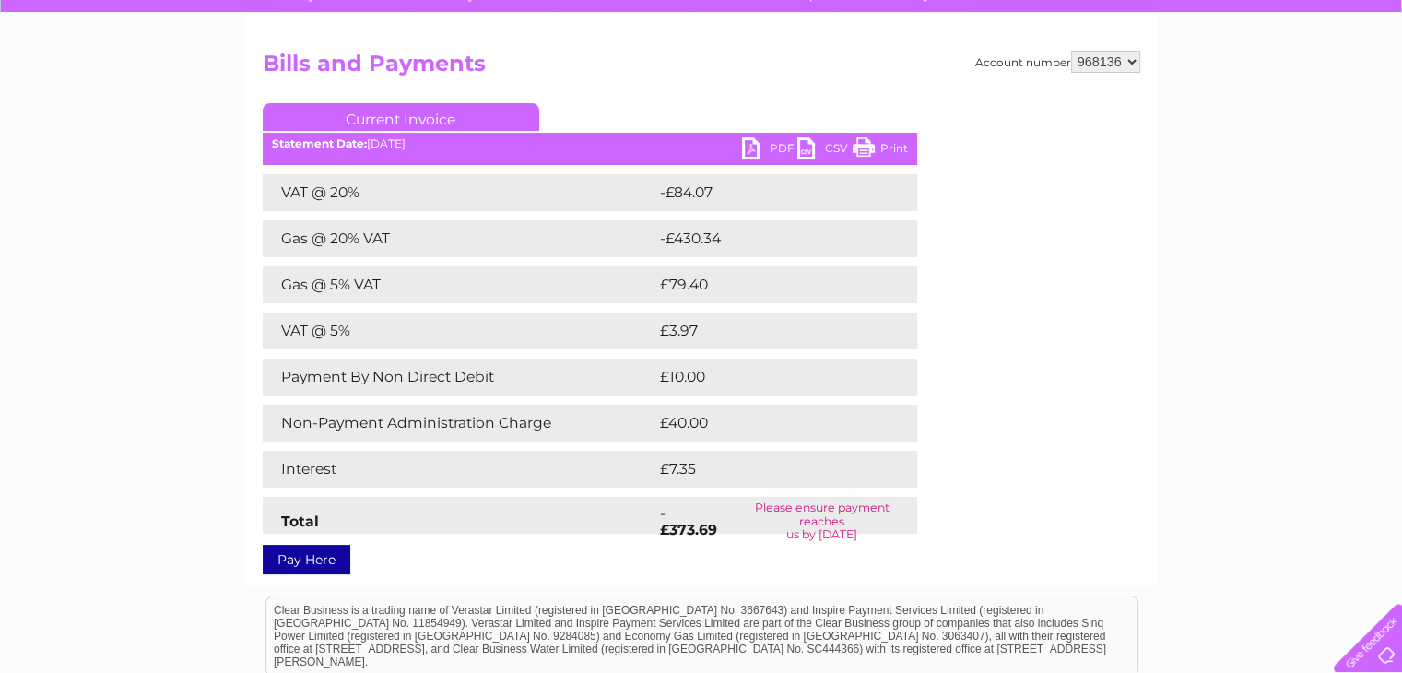
scroll to position [88, 0]
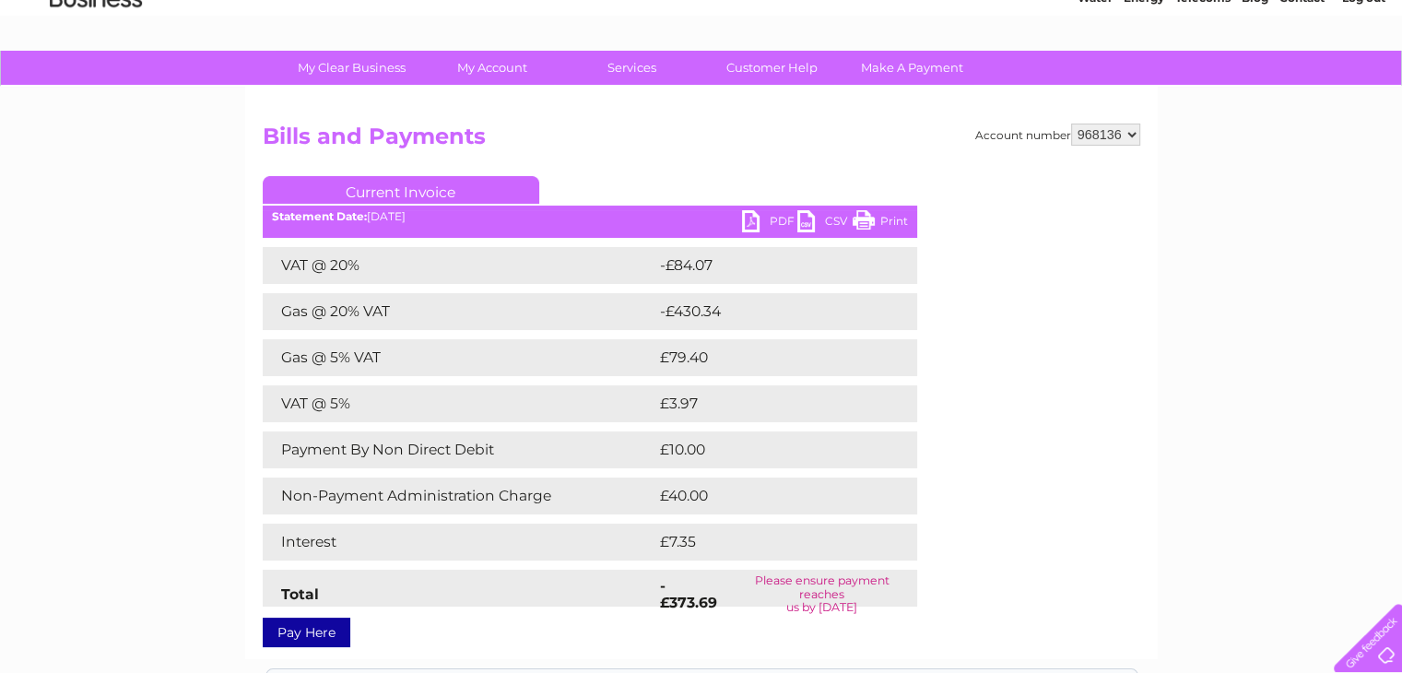
click at [772, 231] on link "PDF" at bounding box center [769, 223] width 55 height 27
